Goal: Find contact information: Find contact information

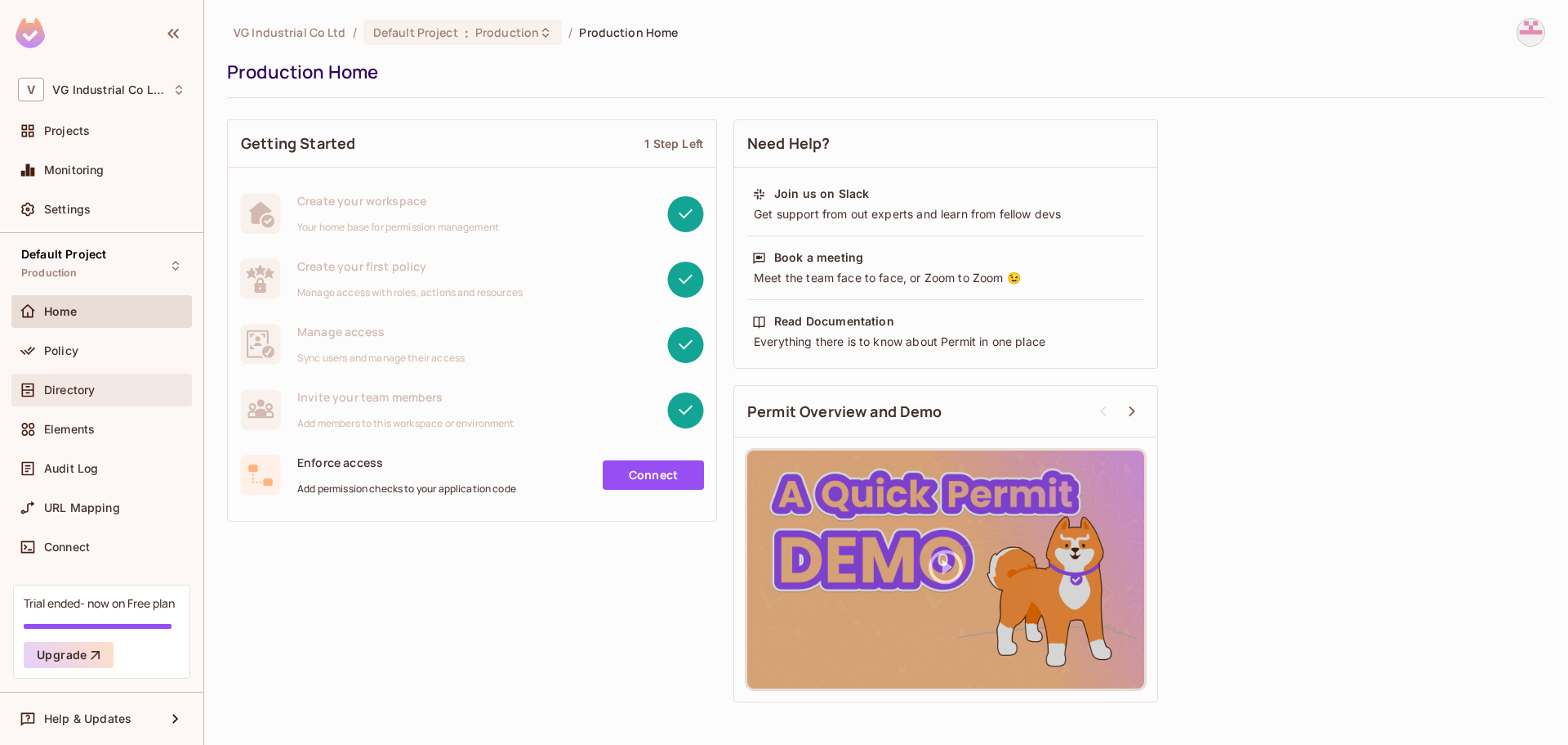
click at [107, 393] on div "Directory" at bounding box center [115, 390] width 142 height 13
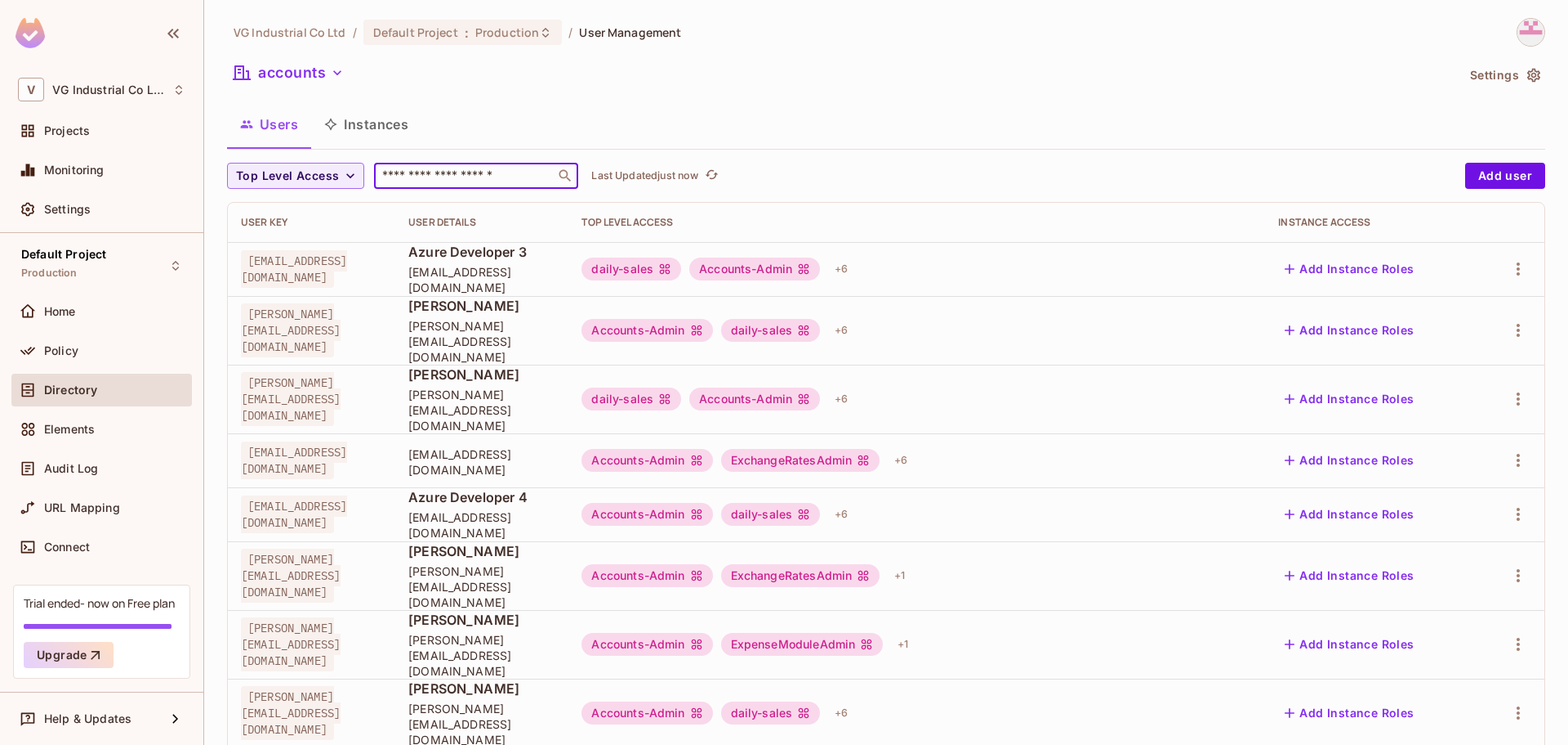
click at [405, 176] on input "text" at bounding box center [465, 175] width 171 height 16
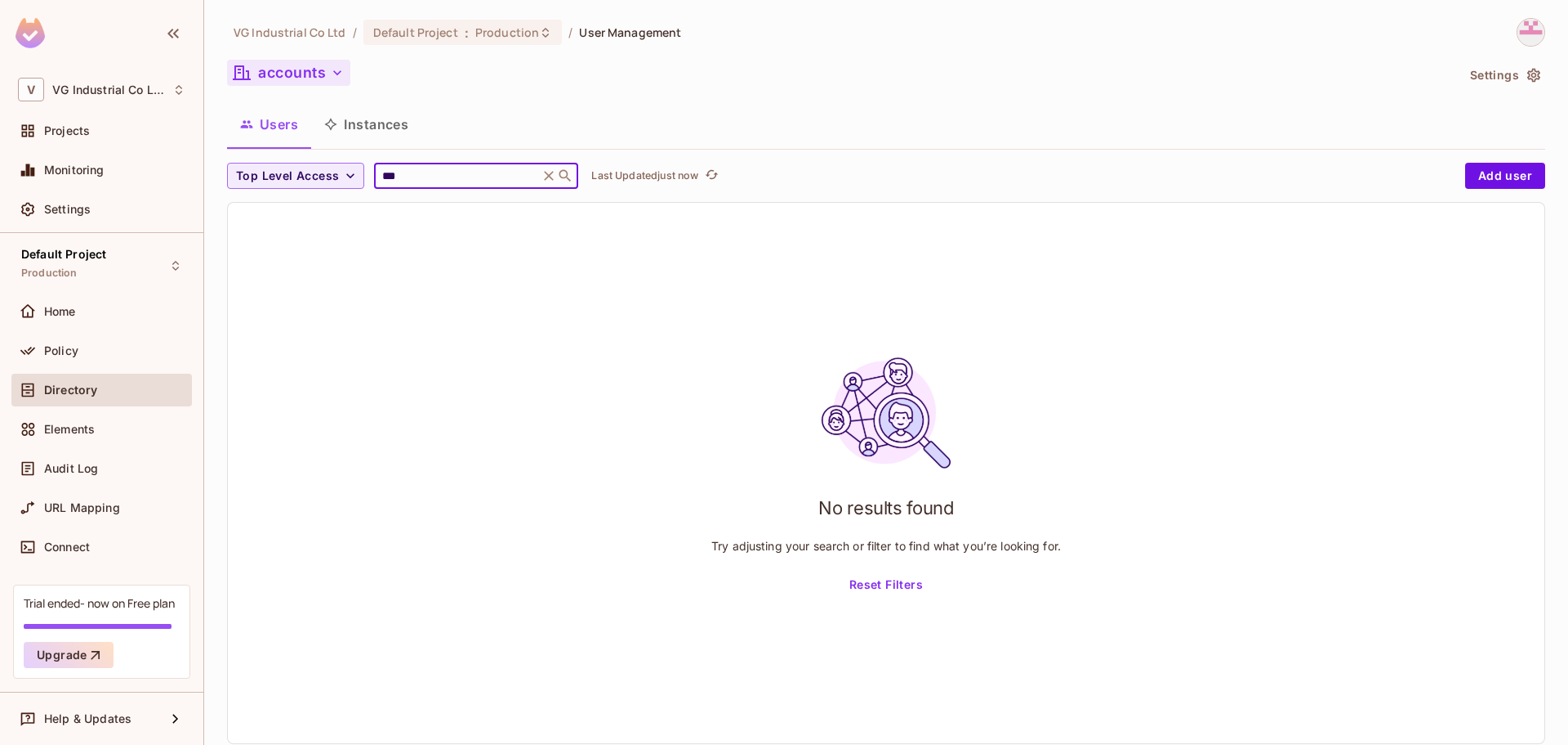
type input "***"
click at [279, 76] on button "accounts" at bounding box center [289, 72] width 123 height 26
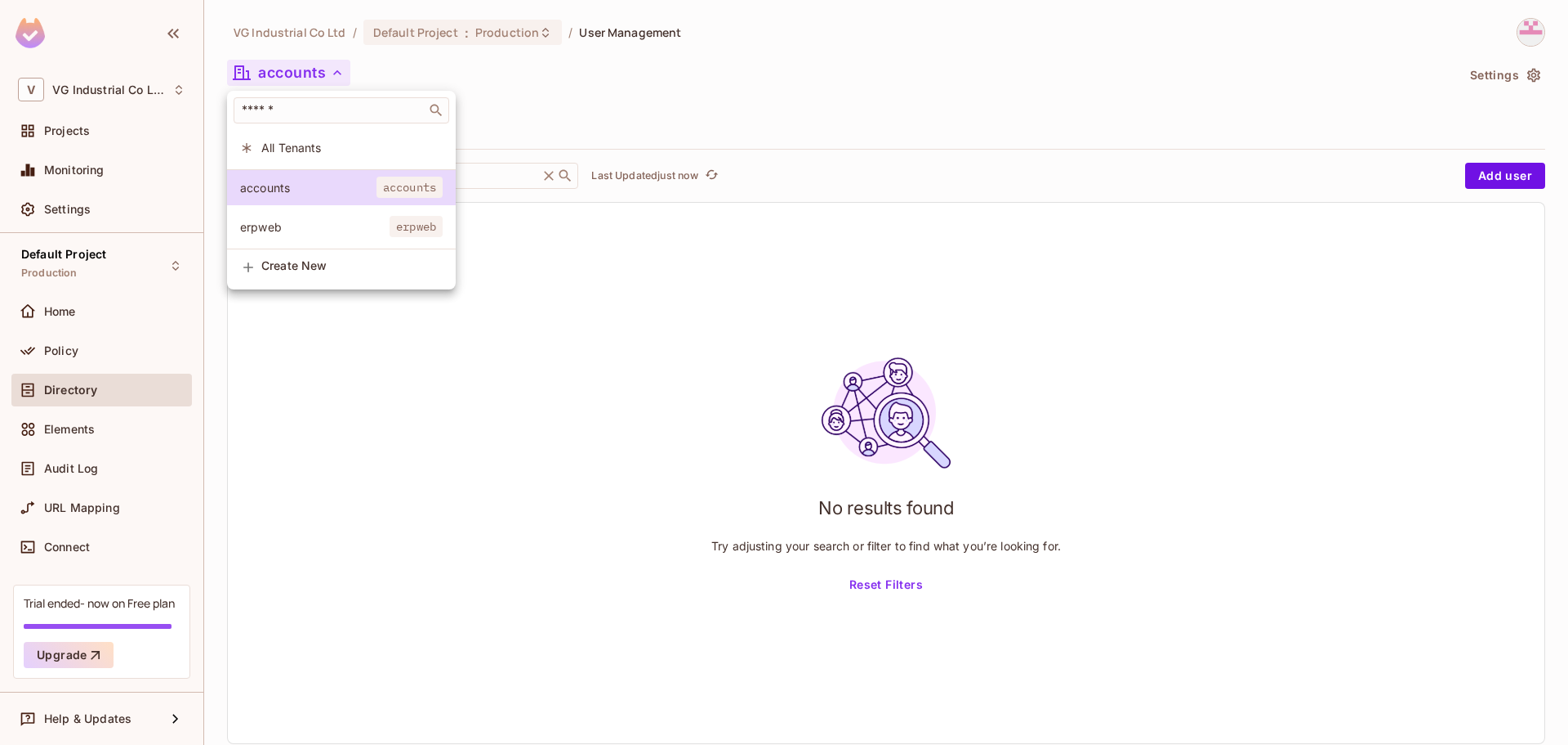
click at [293, 226] on span "erpweb" at bounding box center [314, 226] width 149 height 15
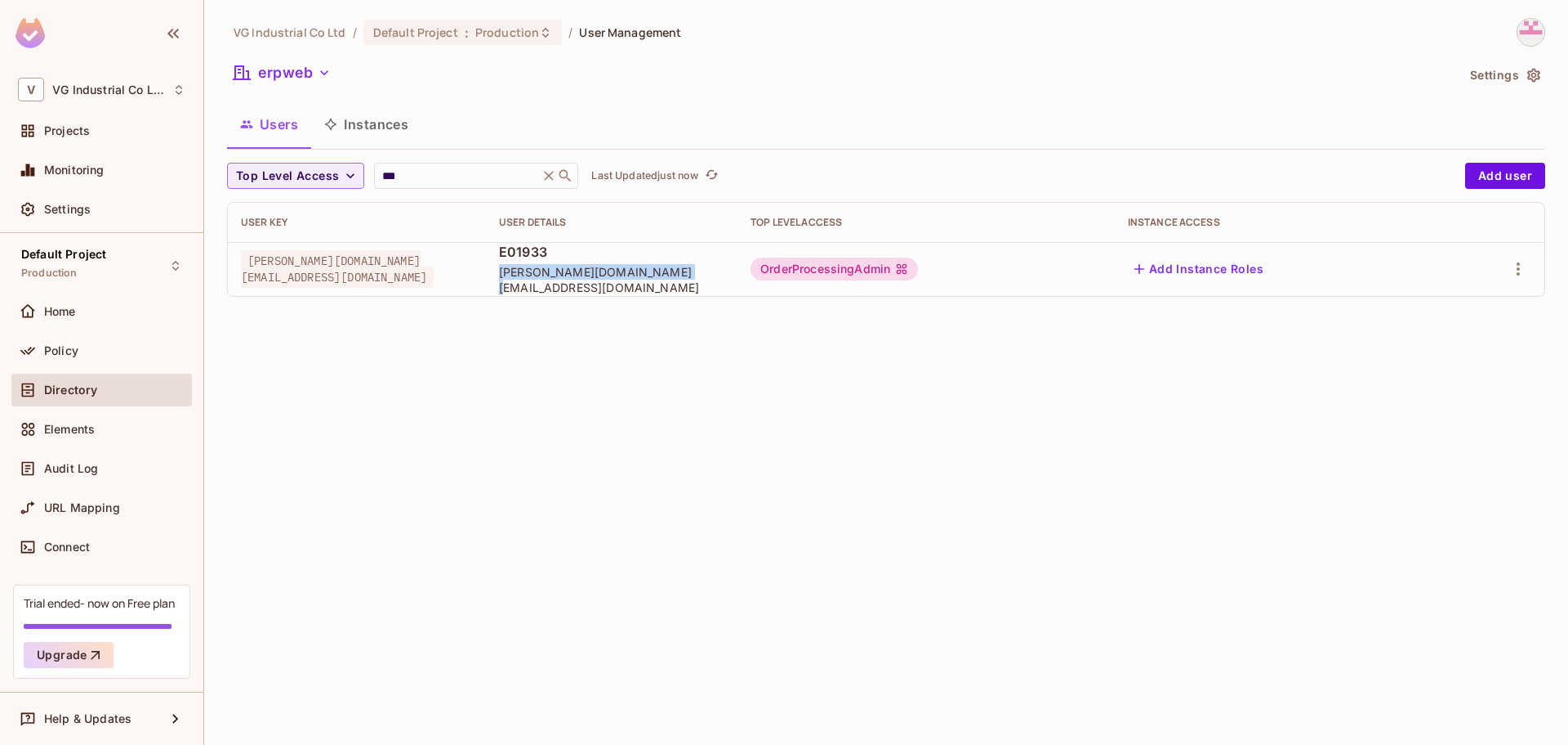
drag, startPoint x: 494, startPoint y: 277, endPoint x: 664, endPoint y: 284, distance: 170.1
click at [664, 284] on td "E01933 [PERSON_NAME][DOMAIN_NAME][EMAIL_ADDRESS][DOMAIN_NAME]" at bounding box center [612, 269] width 251 height 54
copy span "[PERSON_NAME][DOMAIN_NAME][EMAIL_ADDRESS][DOMAIN_NAME]"
click at [675, 469] on div "VG Industrial Co Ltd / Default Project : Production / User Management erpweb Se…" at bounding box center [886, 372] width 1364 height 745
